Goal: Task Accomplishment & Management: Use online tool/utility

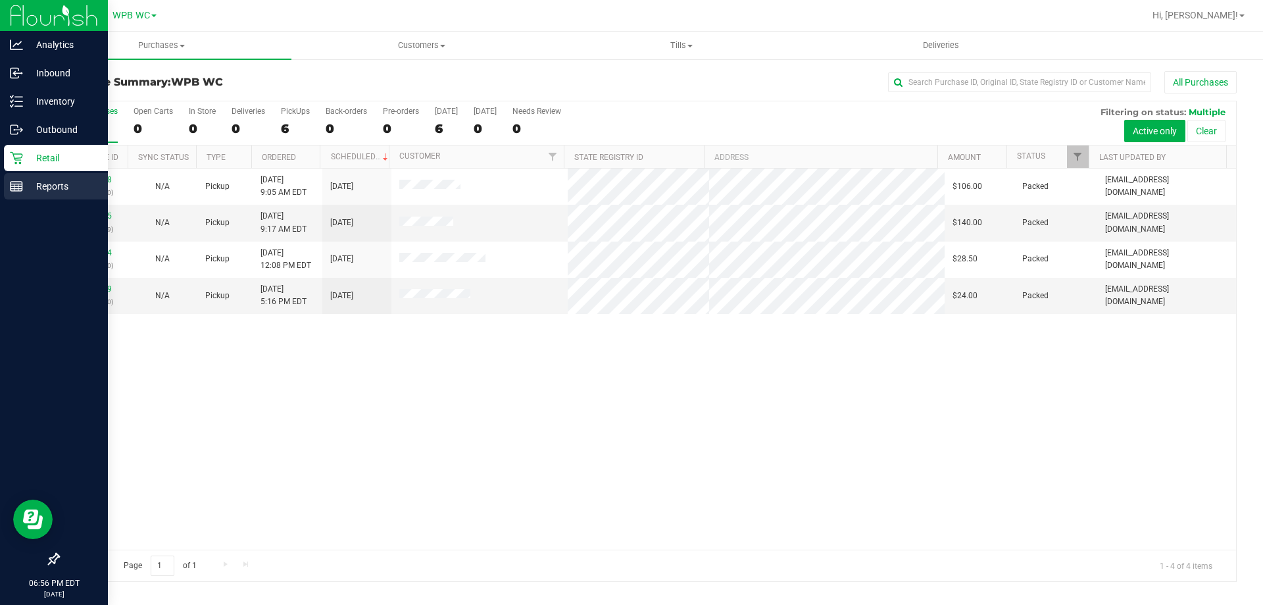
click at [45, 193] on p "Reports" at bounding box center [62, 186] width 79 height 16
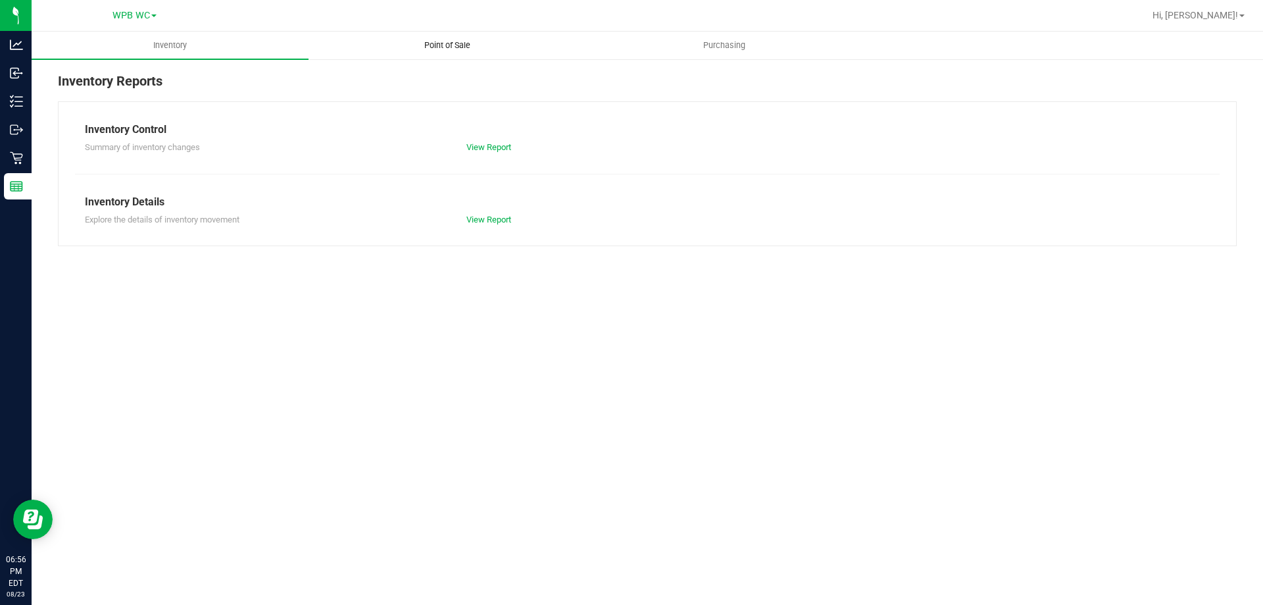
click at [456, 45] on span "Point of Sale" at bounding box center [448, 45] width 82 height 12
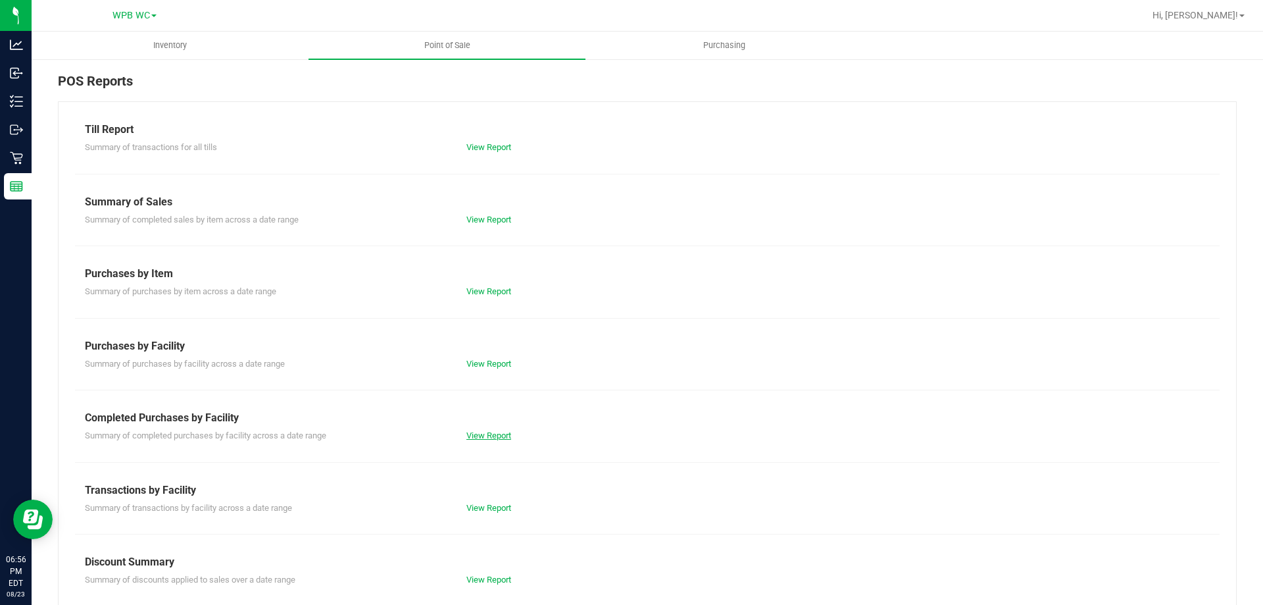
click at [488, 436] on link "View Report" at bounding box center [489, 435] width 45 height 10
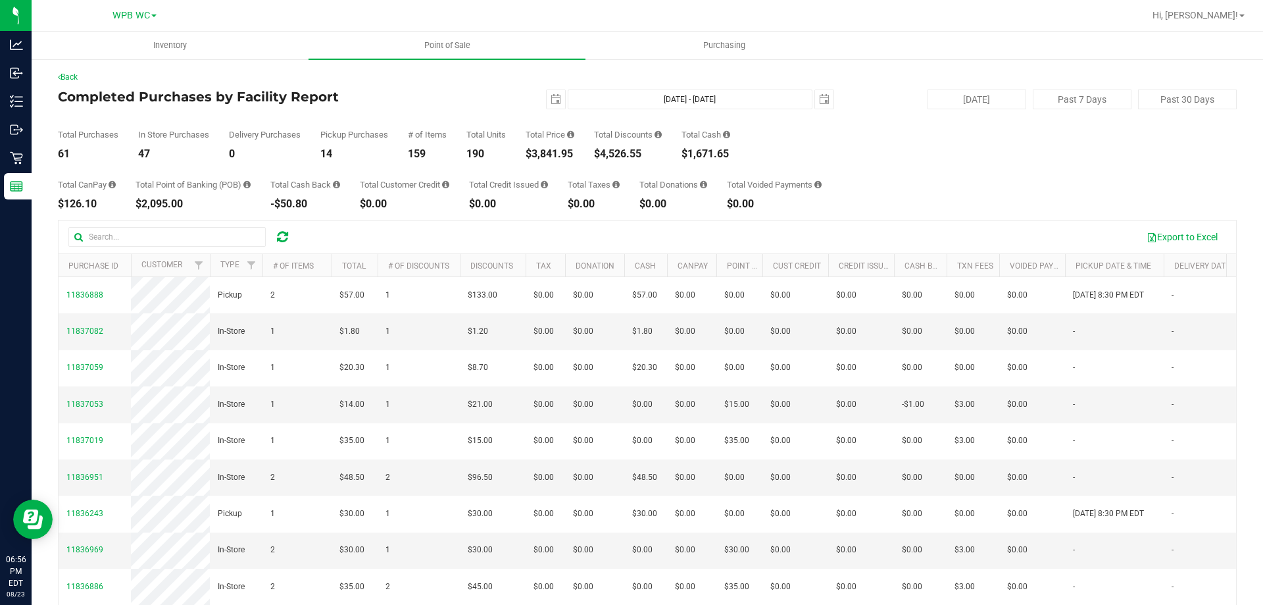
drag, startPoint x: 579, startPoint y: 153, endPoint x: 534, endPoint y: 155, distance: 44.8
click at [534, 155] on div "Total Purchases 61 In Store Purchases 47 Delivery Purchases 0 Pickup Purchases …" at bounding box center [647, 134] width 1179 height 50
copy div "3,841.95"
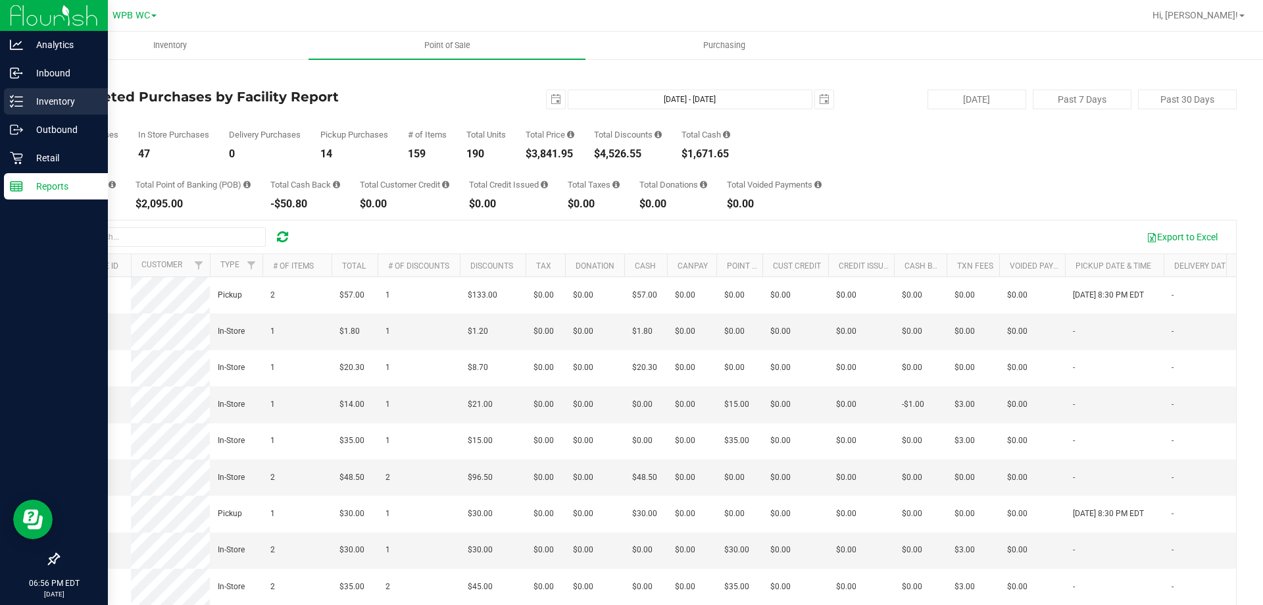
click at [44, 110] on div "Inventory" at bounding box center [56, 101] width 104 height 26
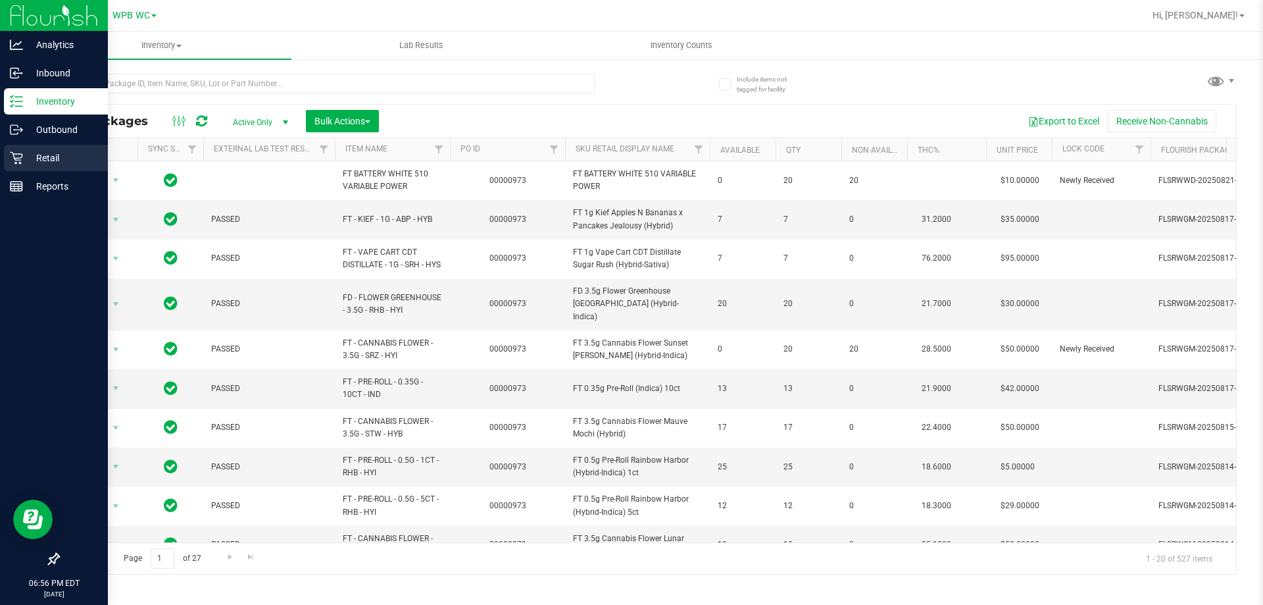
click at [11, 157] on icon at bounding box center [16, 157] width 13 height 13
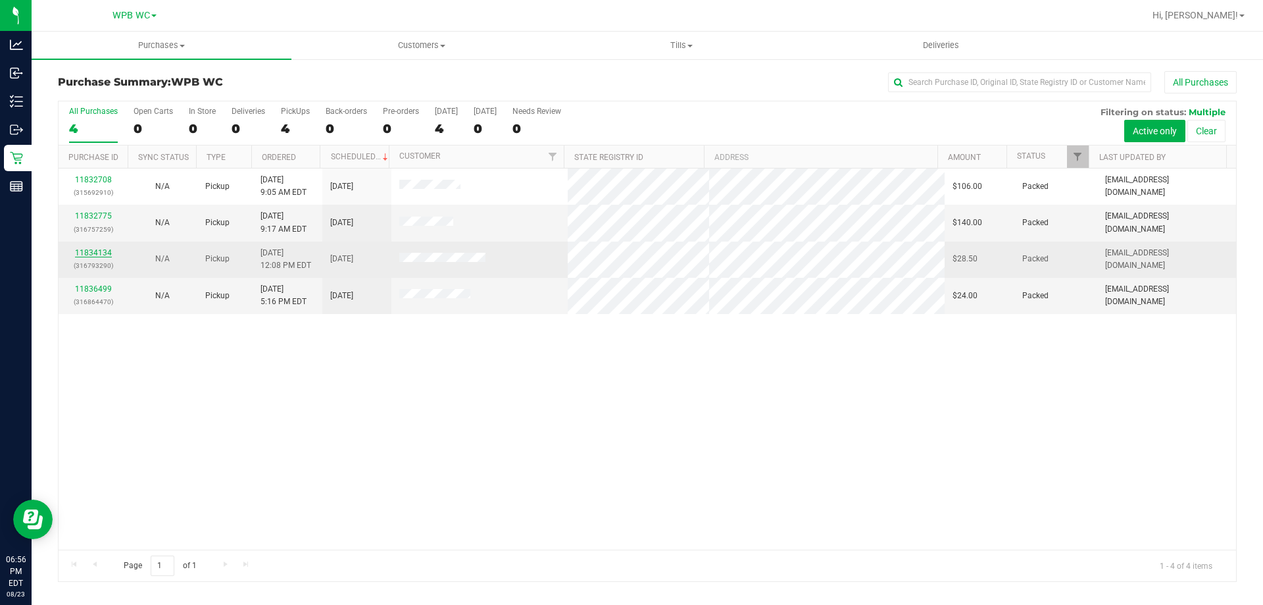
click at [92, 249] on link "11834134" at bounding box center [93, 252] width 37 height 9
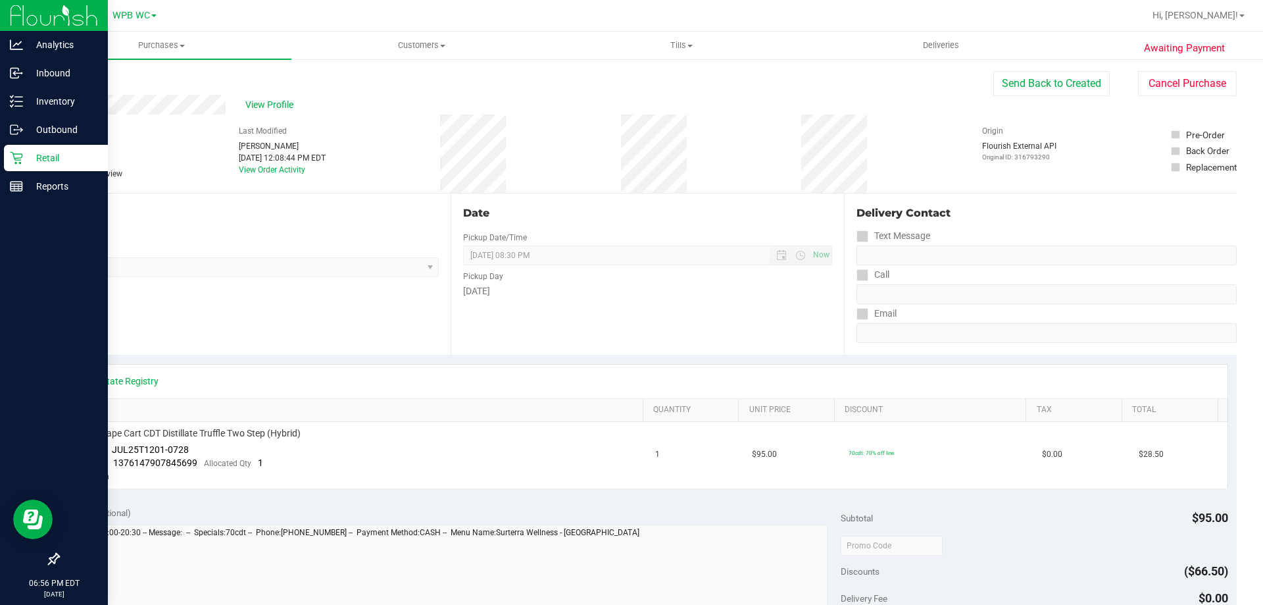
click at [16, 153] on icon at bounding box center [16, 157] width 13 height 13
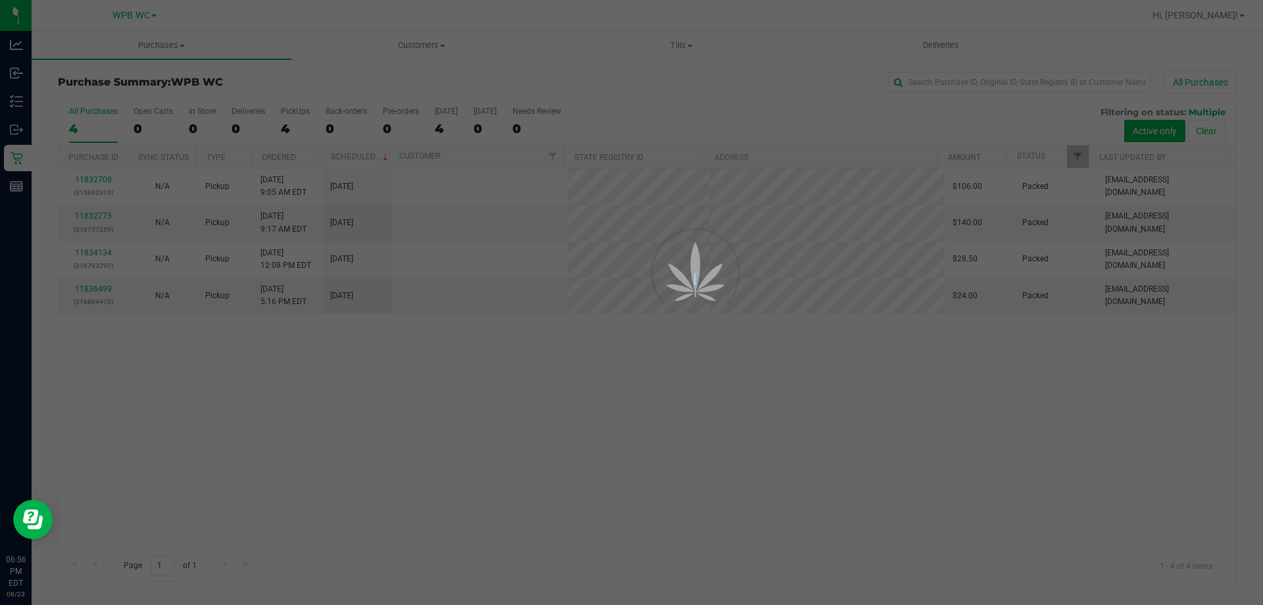
click at [96, 287] on div at bounding box center [631, 302] width 1263 height 605
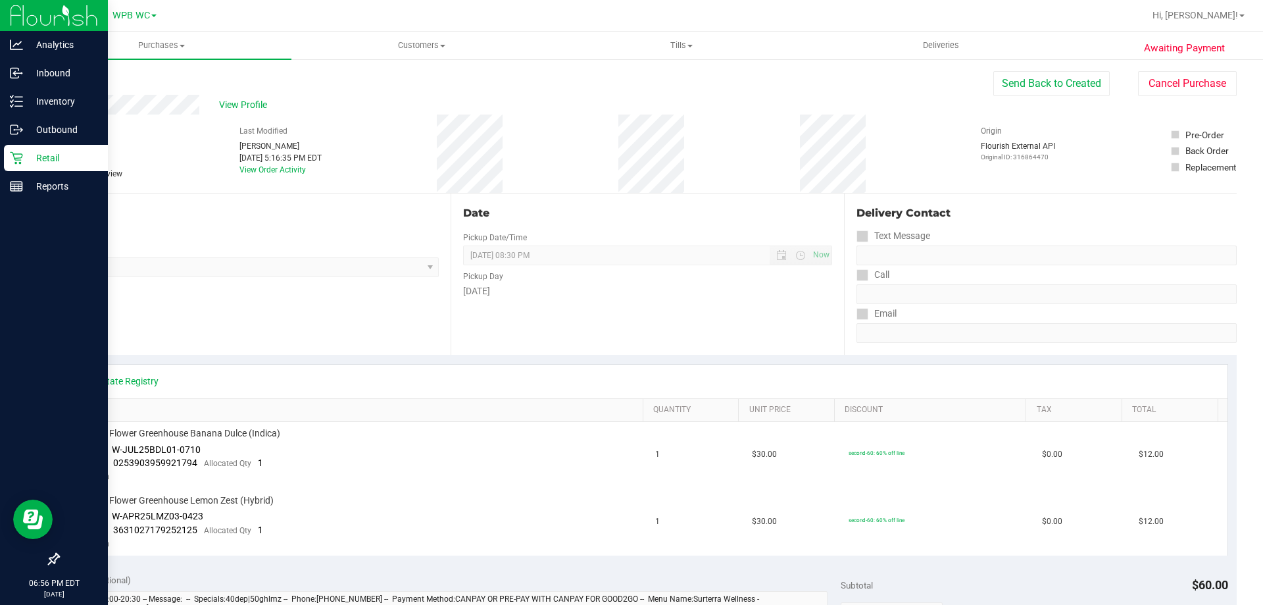
click at [22, 153] on icon at bounding box center [16, 157] width 13 height 13
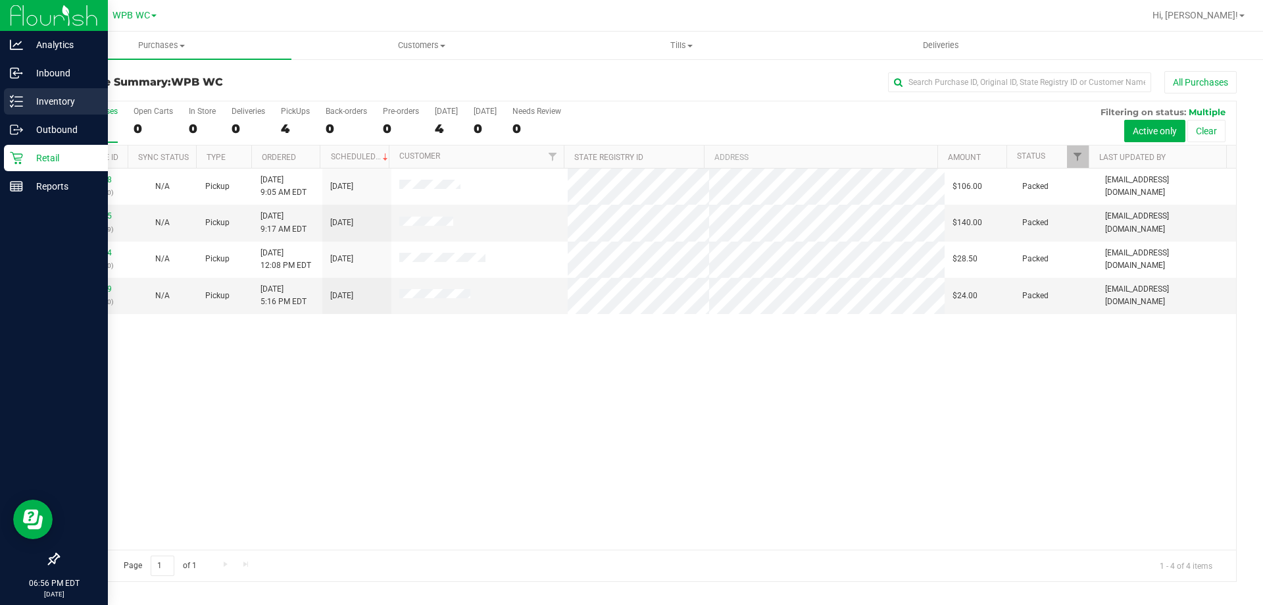
click at [30, 96] on p "Inventory" at bounding box center [62, 101] width 79 height 16
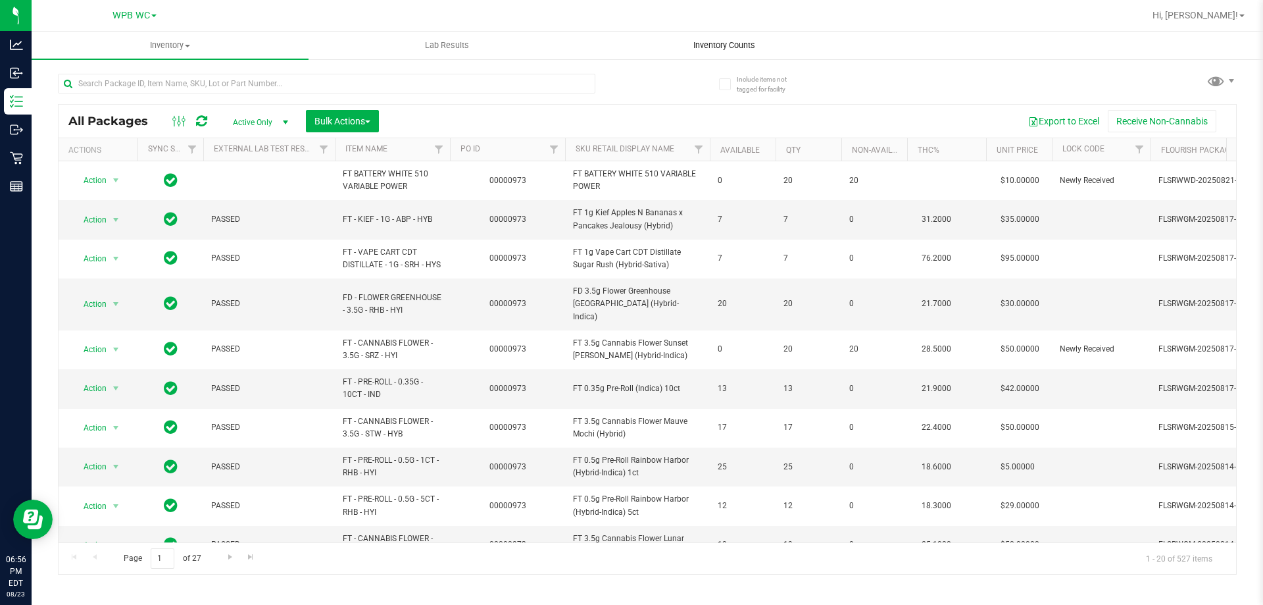
click at [733, 39] on uib-tab-heading "Inventory Counts" at bounding box center [724, 45] width 276 height 26
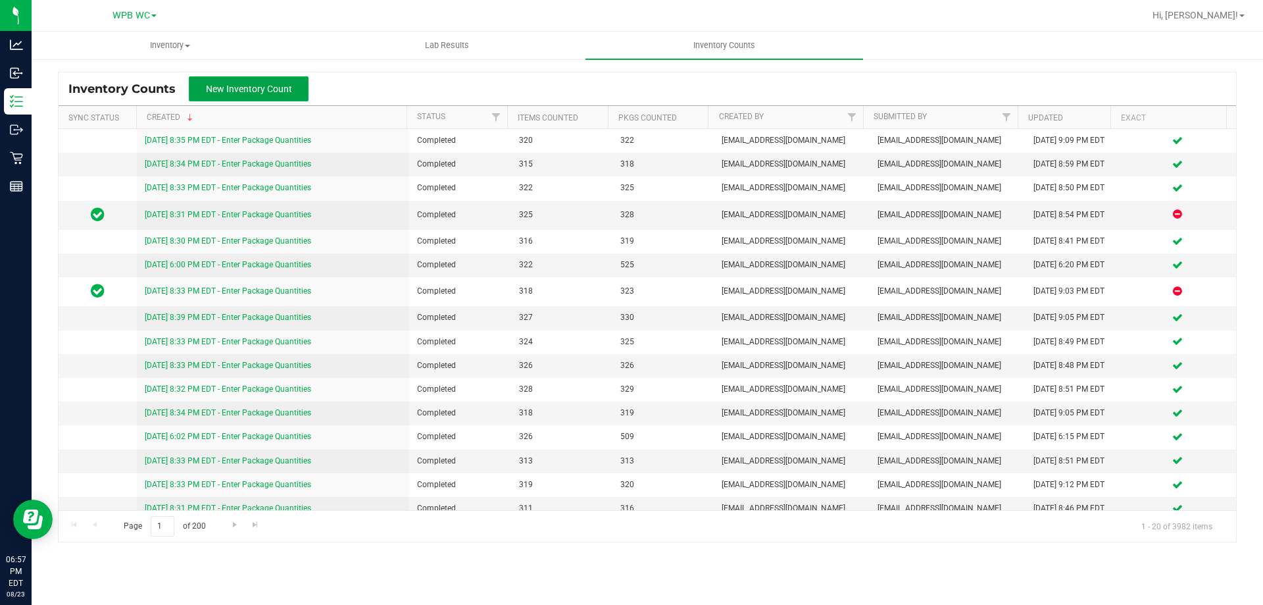
click at [266, 93] on span "New Inventory Count" at bounding box center [249, 89] width 86 height 11
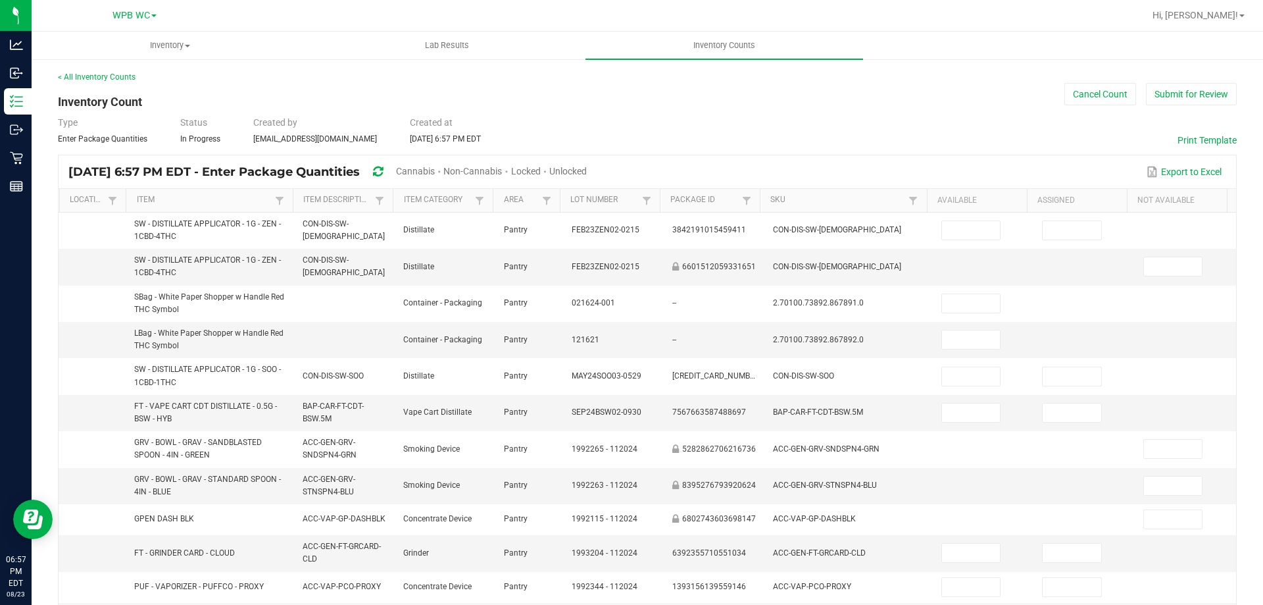
click at [435, 172] on span "Cannabis" at bounding box center [415, 171] width 39 height 11
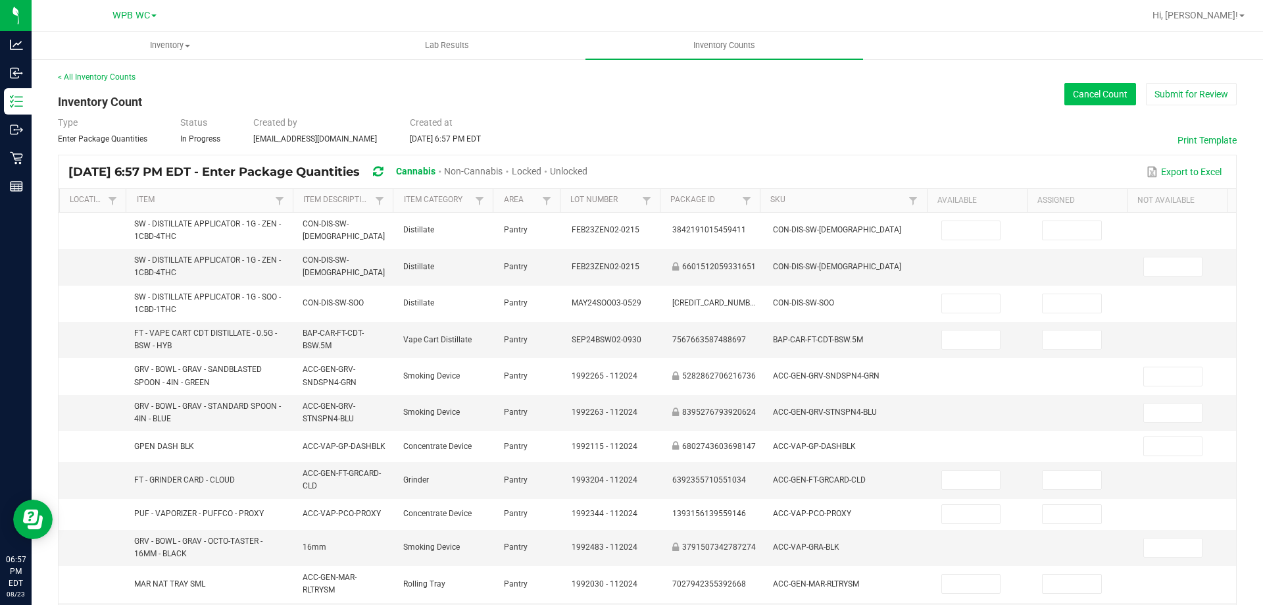
click at [1090, 92] on button "Cancel Count" at bounding box center [1101, 94] width 72 height 22
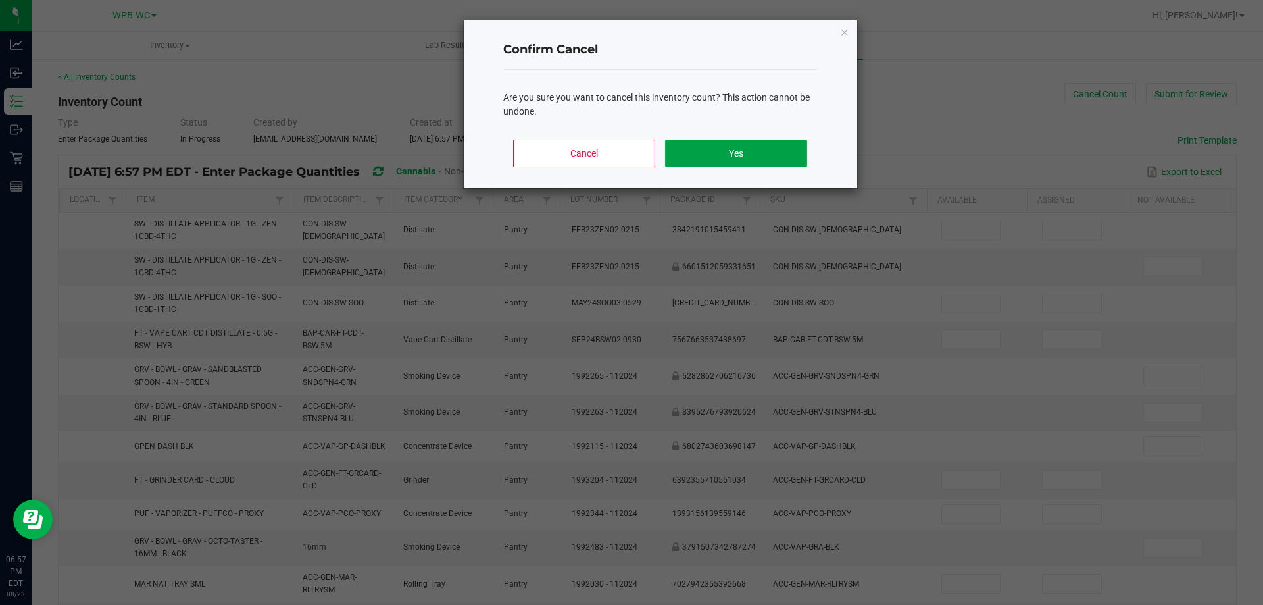
click at [711, 145] on button "Yes" at bounding box center [735, 153] width 141 height 28
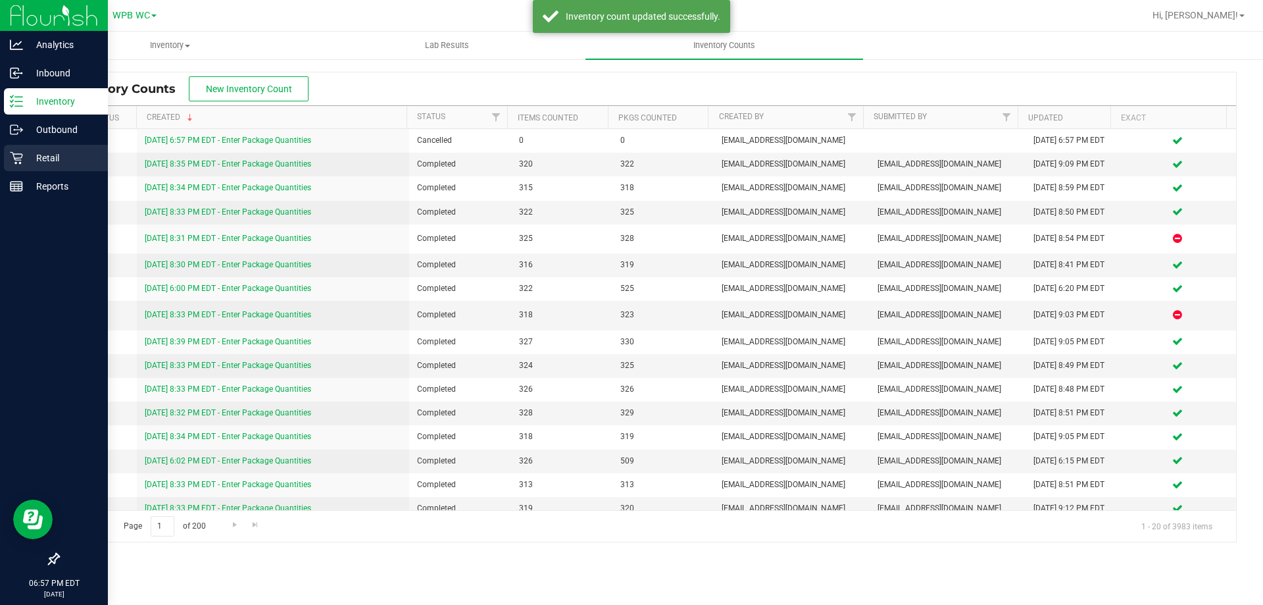
click at [36, 154] on p "Retail" at bounding box center [62, 158] width 79 height 16
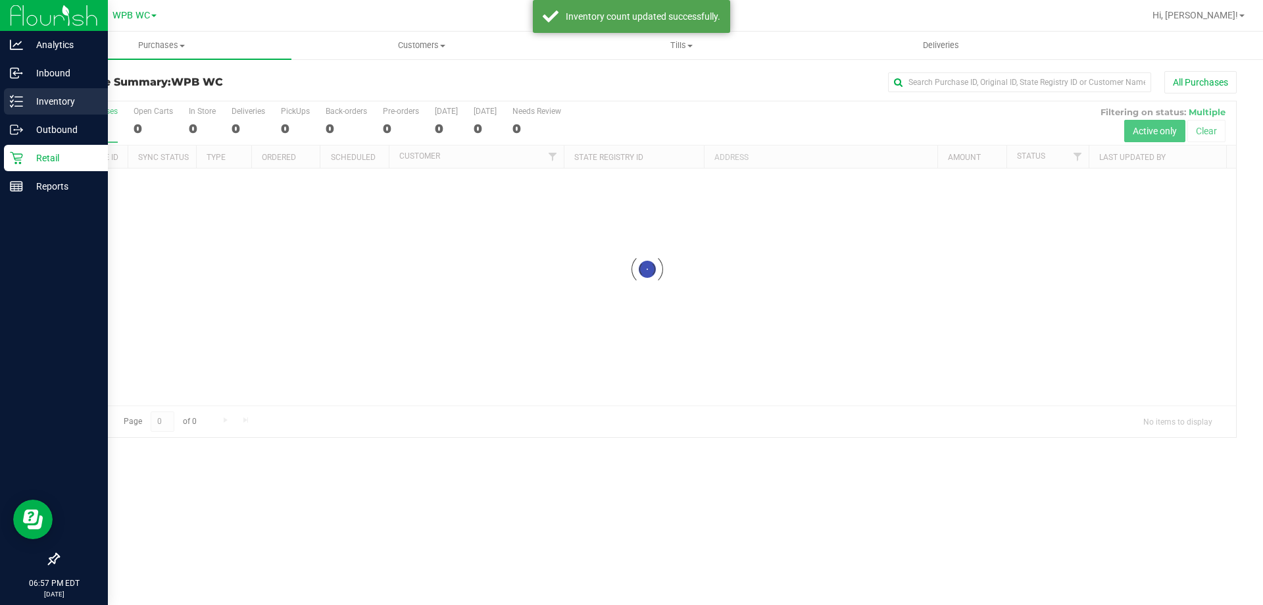
click at [37, 99] on p "Inventory" at bounding box center [62, 101] width 79 height 16
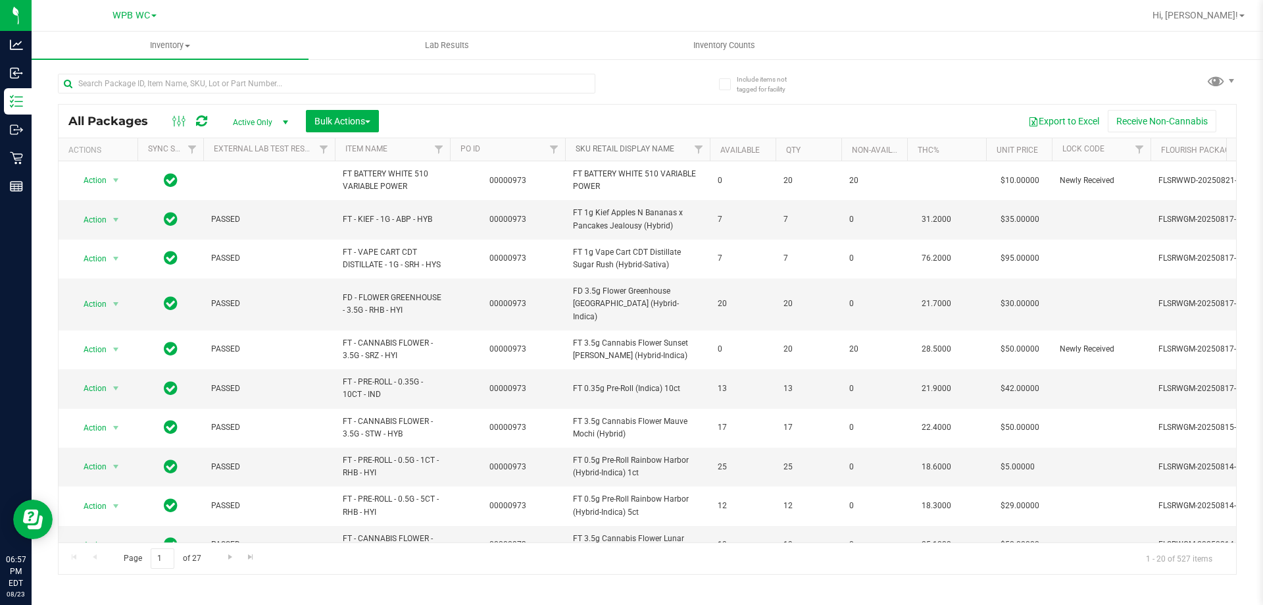
click at [623, 151] on link "Sku Retail Display Name" at bounding box center [625, 148] width 99 height 9
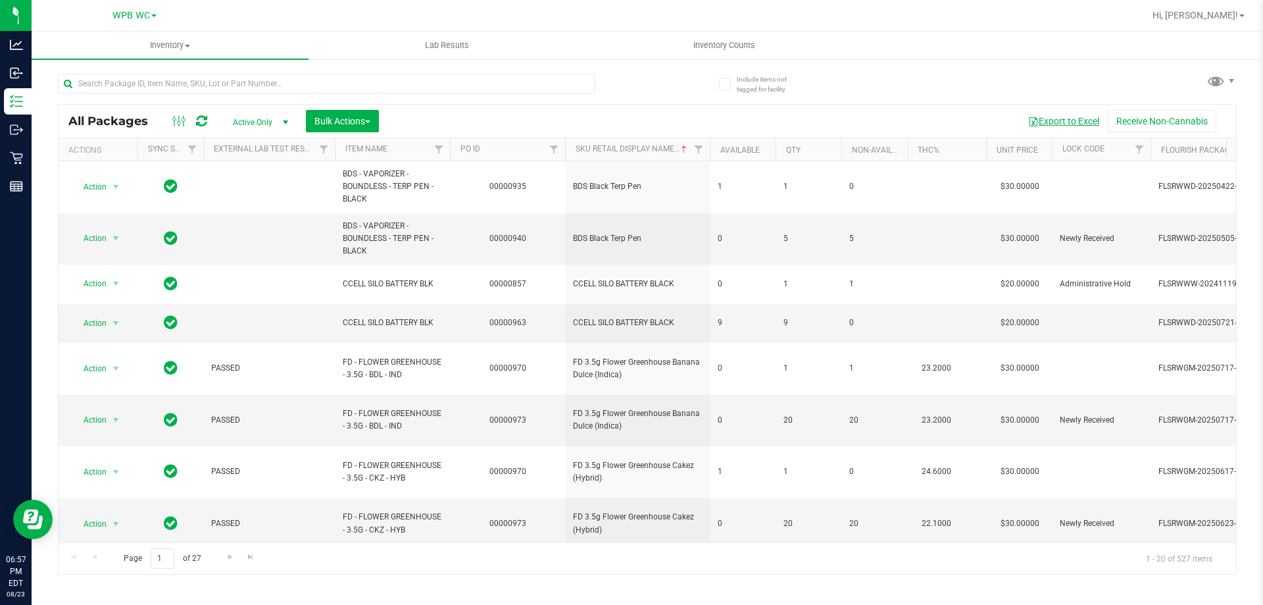
click at [1077, 114] on button "Export to Excel" at bounding box center [1064, 121] width 88 height 22
